Goal: Task Accomplishment & Management: Manage account settings

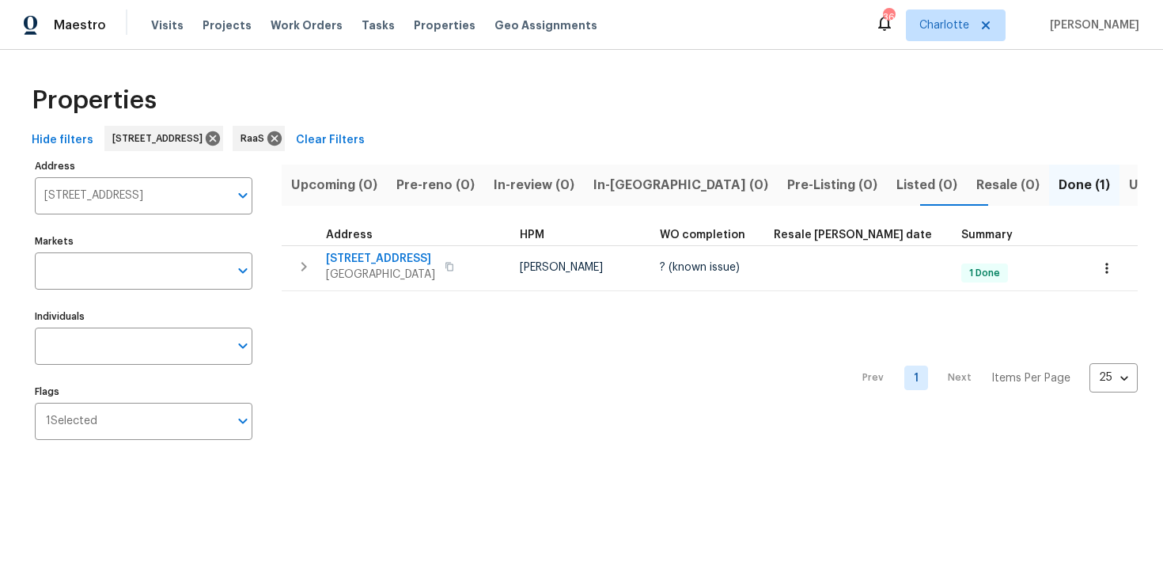
click at [742, 101] on div "Properties" at bounding box center [581, 100] width 1112 height 51
click at [221, 140] on icon at bounding box center [212, 138] width 17 height 17
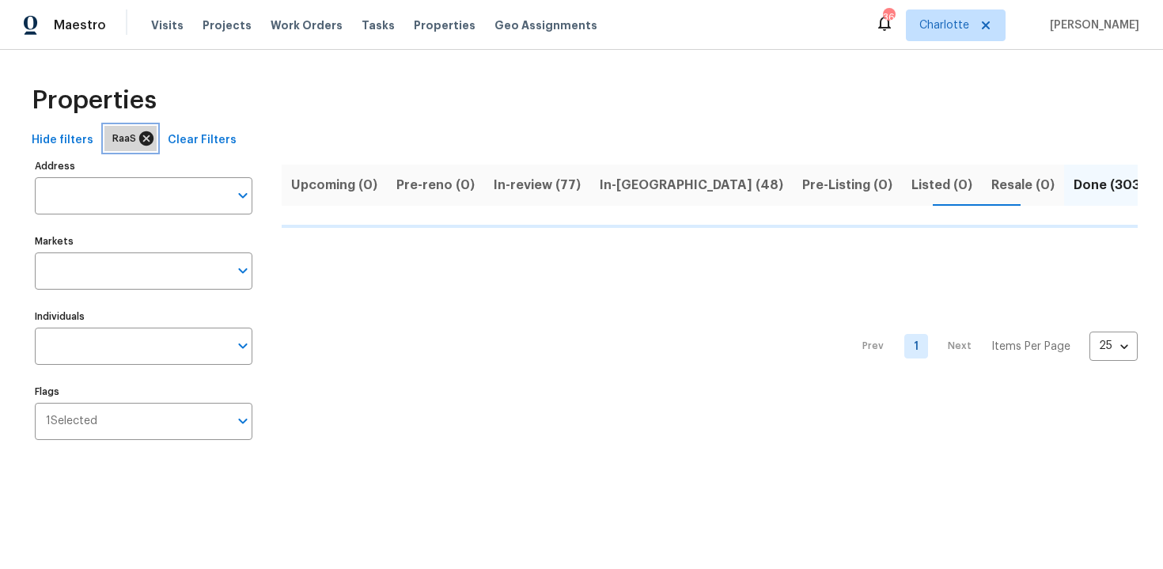
click at [145, 141] on icon at bounding box center [146, 138] width 14 height 14
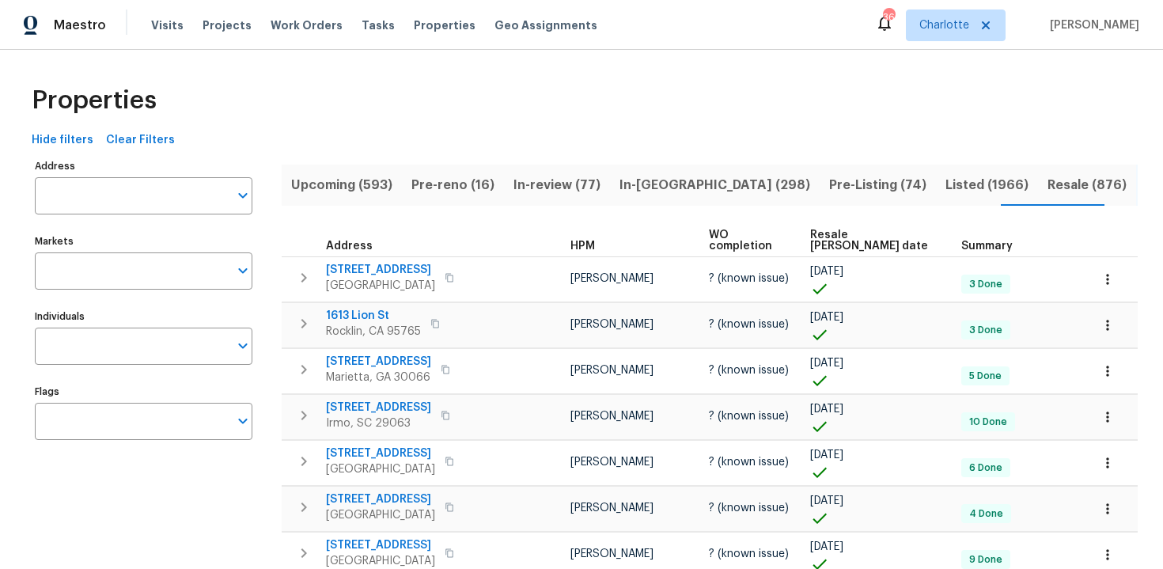
click at [327, 191] on span "Upcoming (593)" at bounding box center [341, 185] width 101 height 22
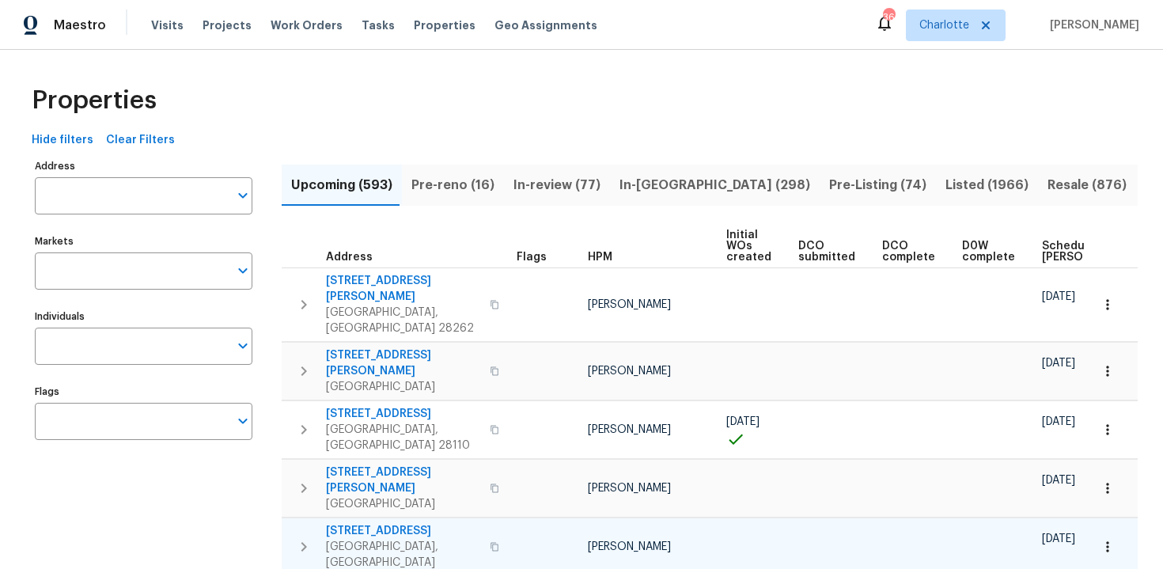
scroll to position [0, 166]
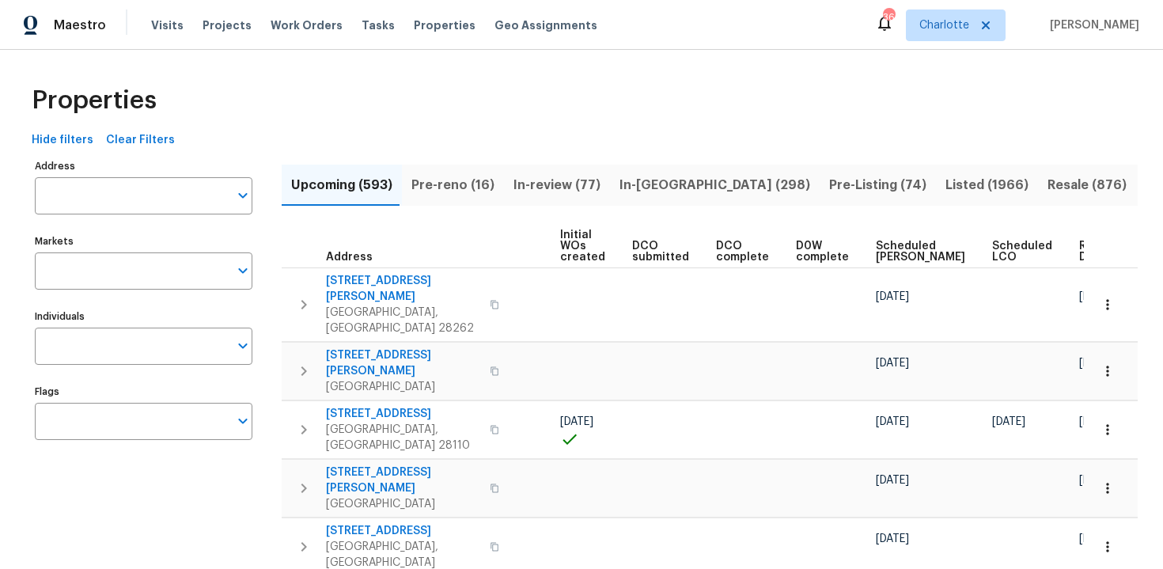
click at [1079, 251] on span "Ready Date" at bounding box center [1096, 251] width 35 height 22
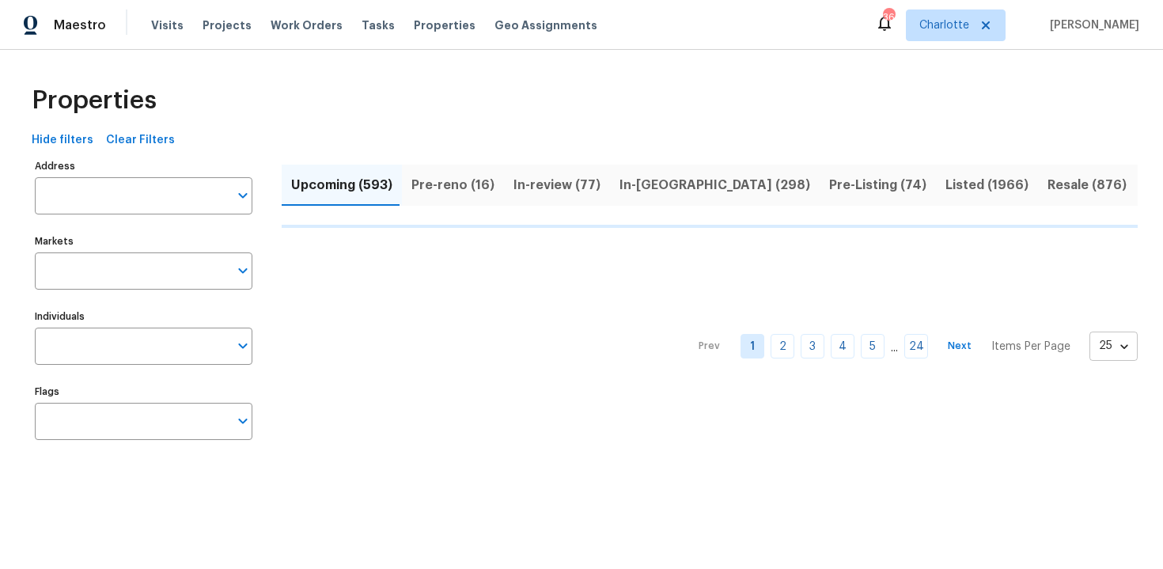
click at [1119, 349] on body "Maestro Visits Projects Work Orders Tasks Properties Geo Assignments 36 [PERSON…" at bounding box center [581, 240] width 1163 height 481
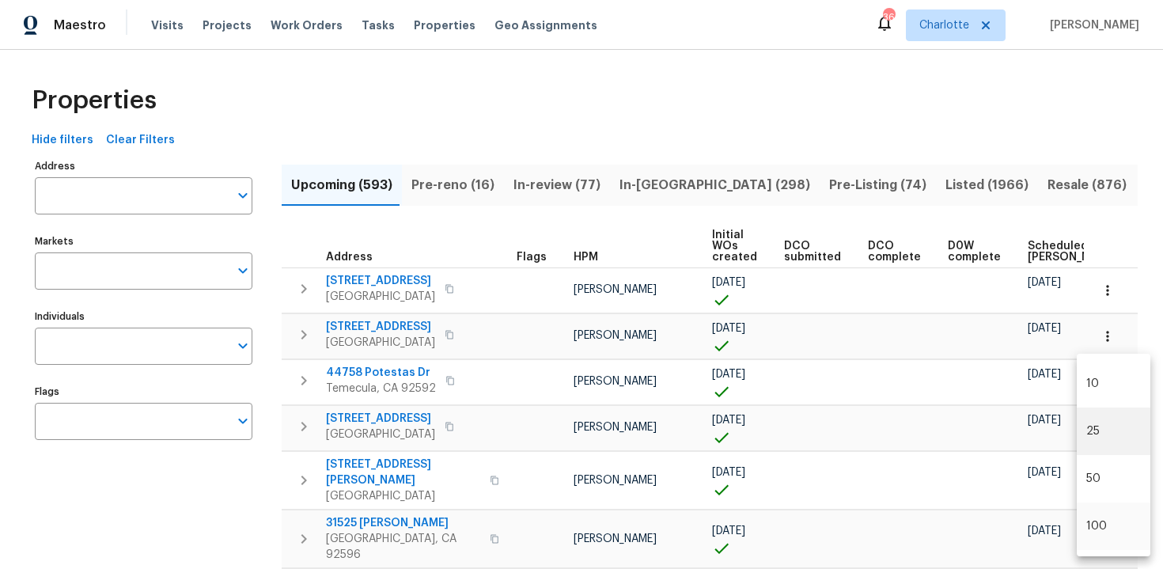
click at [1102, 512] on li "100" at bounding box center [1113, 525] width 74 height 47
type input "100"
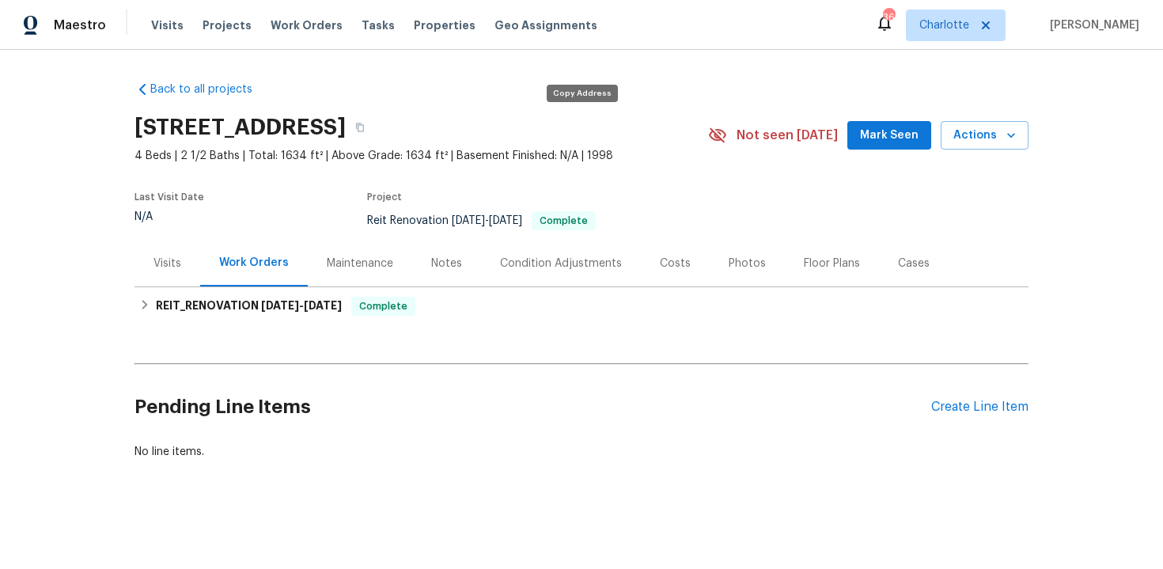
click at [374, 127] on button "button" at bounding box center [360, 127] width 28 height 28
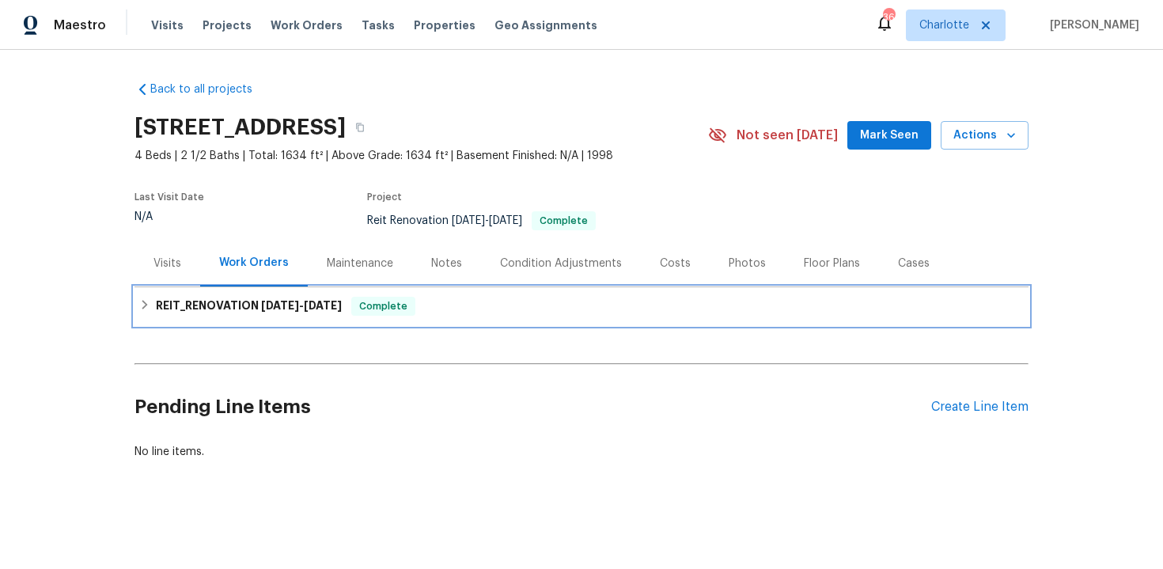
click at [557, 294] on div "REIT_RENOVATION 9/22/25 - 9/25/25 Complete" at bounding box center [581, 306] width 894 height 38
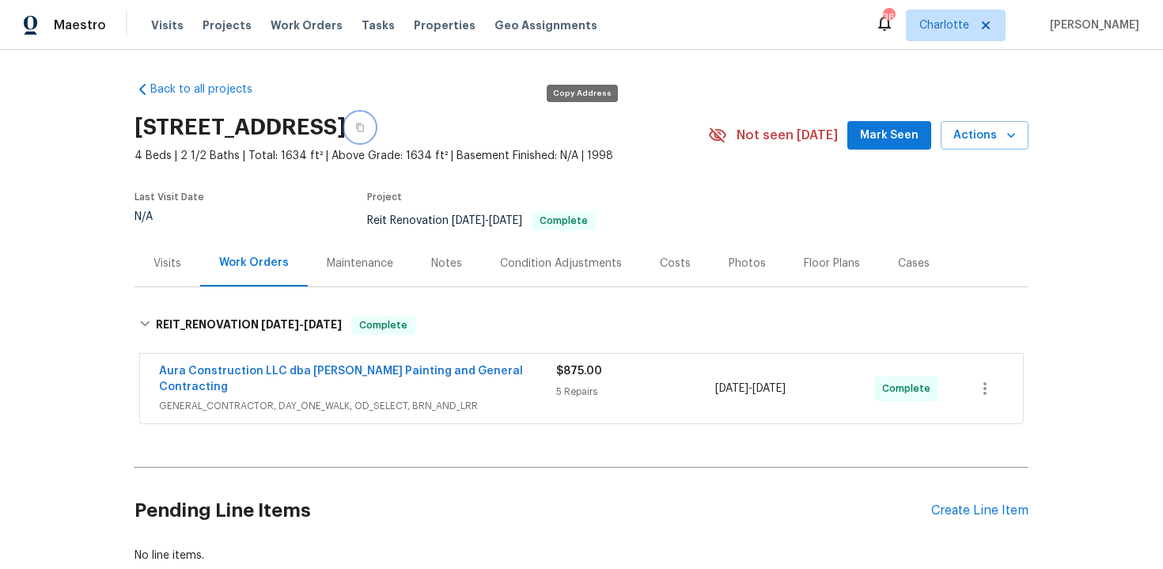
click at [374, 132] on button "button" at bounding box center [360, 127] width 28 height 28
click at [364, 125] on icon "button" at bounding box center [360, 127] width 8 height 9
